Goal: Task Accomplishment & Management: Manage account settings

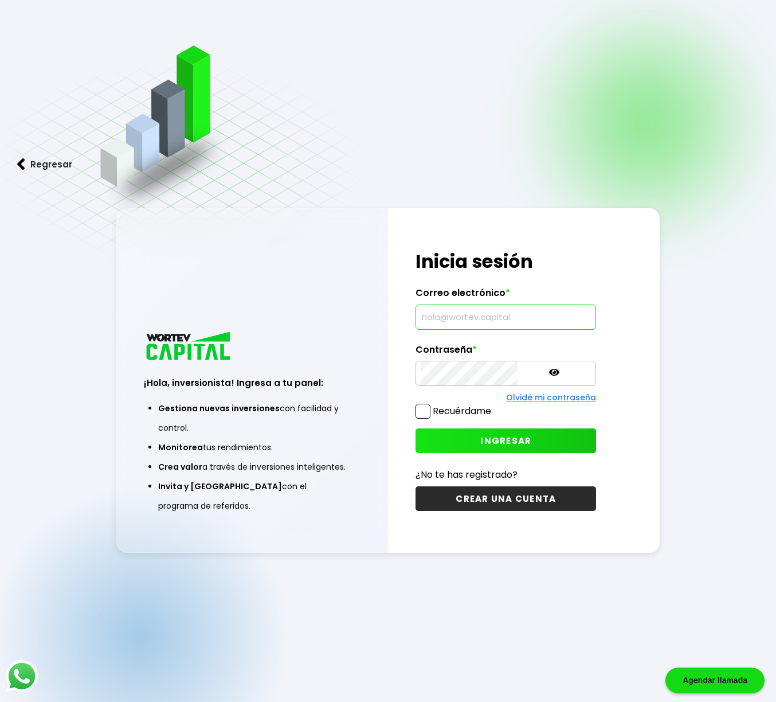
click at [450, 318] on input "text" at bounding box center [506, 317] width 170 height 24
type input "[EMAIL_ADDRESS][DOMAIN_NAME]"
click at [444, 446] on button "INGRESAR" at bounding box center [506, 440] width 181 height 25
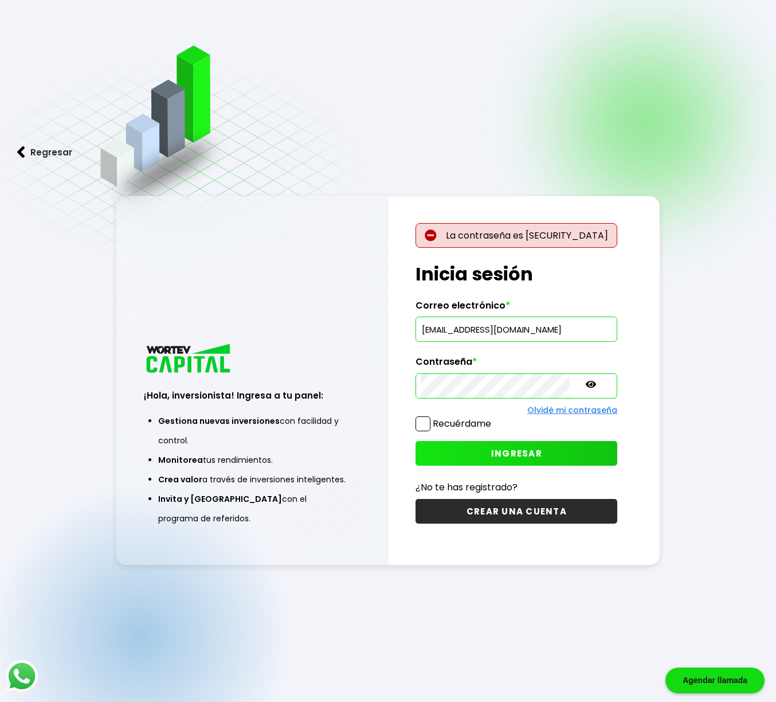
click at [586, 385] on icon at bounding box center [591, 384] width 10 height 7
click at [372, 384] on div "¡Hola, inversionista! Ingresa a tu panel: Gestiona nuevas inversiones con facil…" at bounding box center [388, 380] width 544 height 369
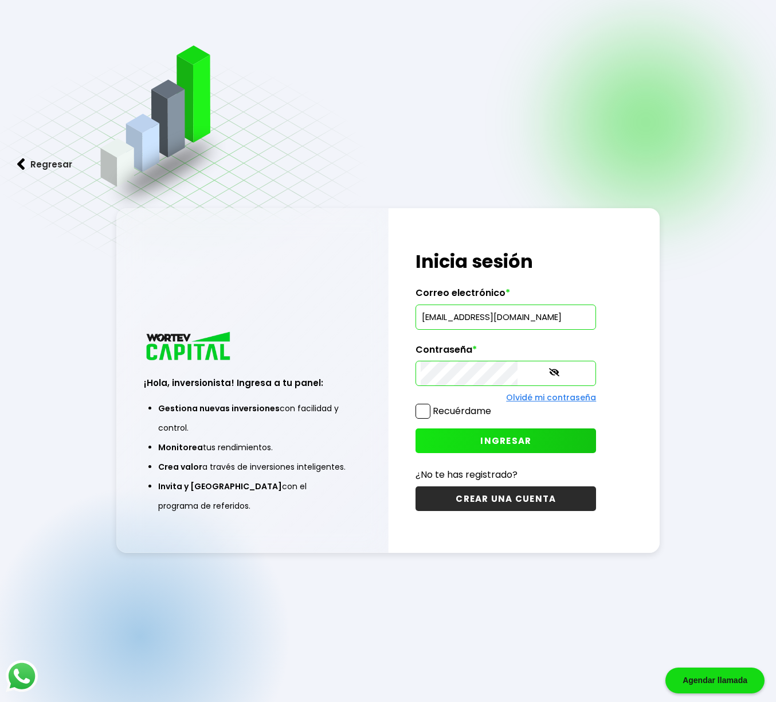
click at [481, 443] on span "INGRESAR" at bounding box center [506, 441] width 51 height 12
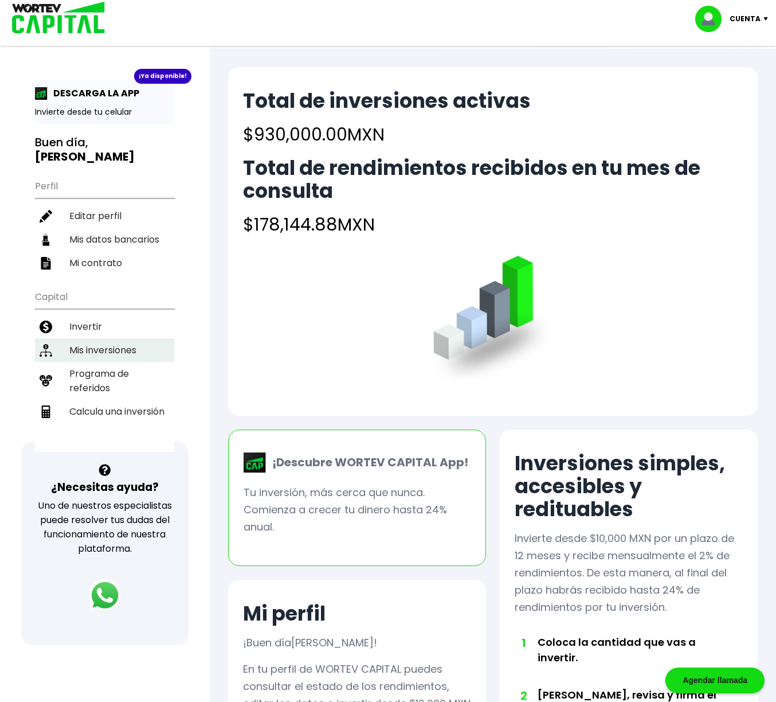
click at [91, 338] on li "Mis inversiones" at bounding box center [104, 350] width 139 height 24
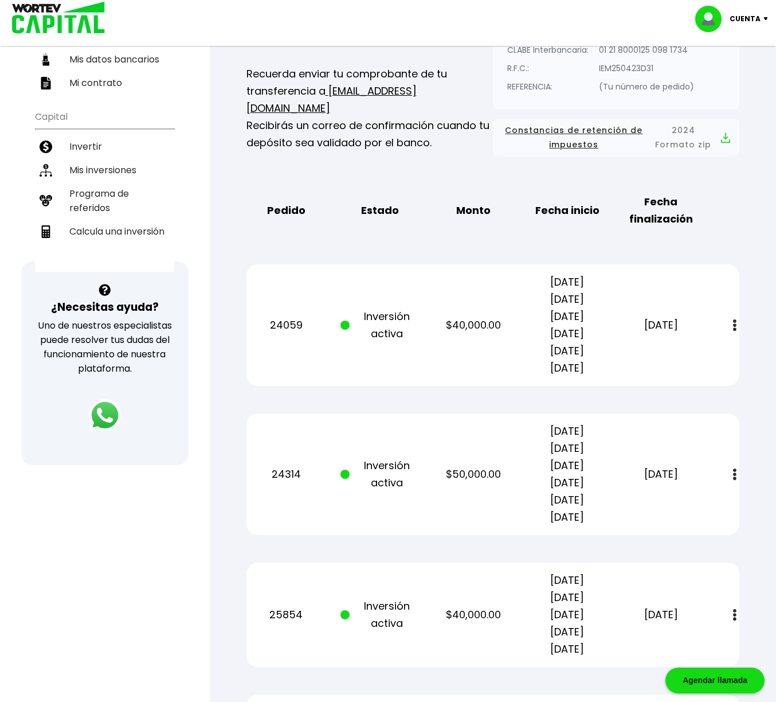
scroll to position [181, 0]
click at [734, 478] on img at bounding box center [734, 474] width 3 height 12
click at [708, 507] on img at bounding box center [707, 505] width 9 height 11
click at [766, 19] on img at bounding box center [768, 18] width 15 height 3
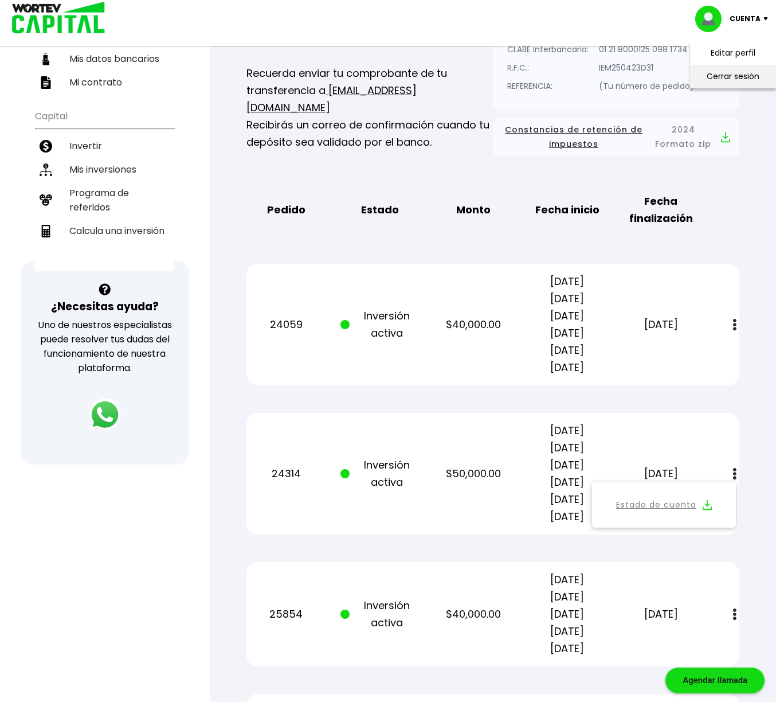
click at [739, 75] on li "Cerrar sesión" at bounding box center [734, 77] width 92 height 24
